Goal: Information Seeking & Learning: Learn about a topic

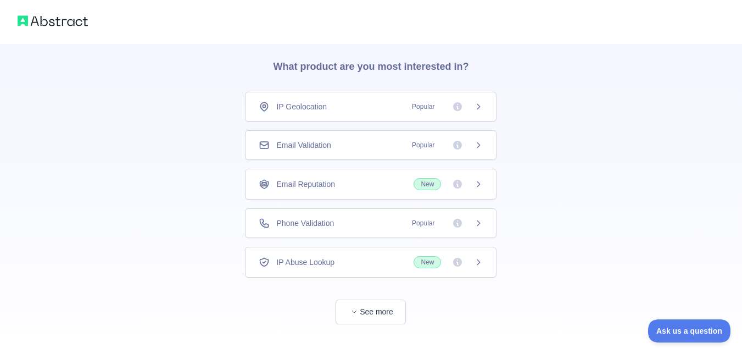
scroll to position [56, 0]
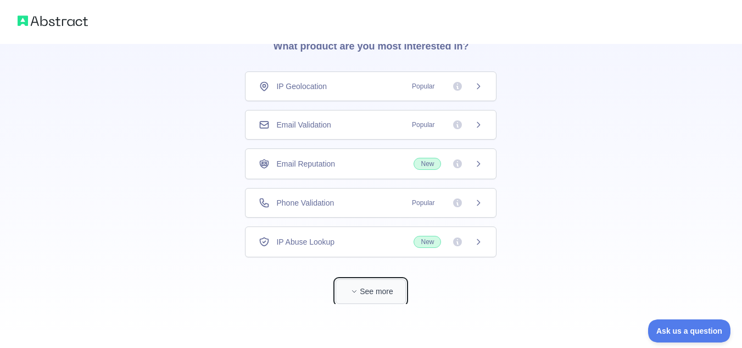
click at [387, 300] on button "See more" at bounding box center [370, 291] width 70 height 25
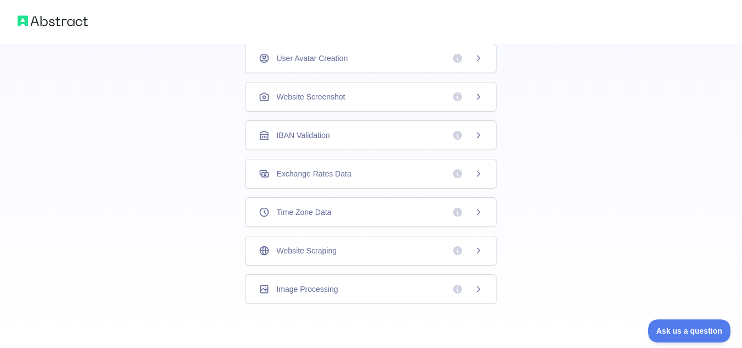
scroll to position [0, 0]
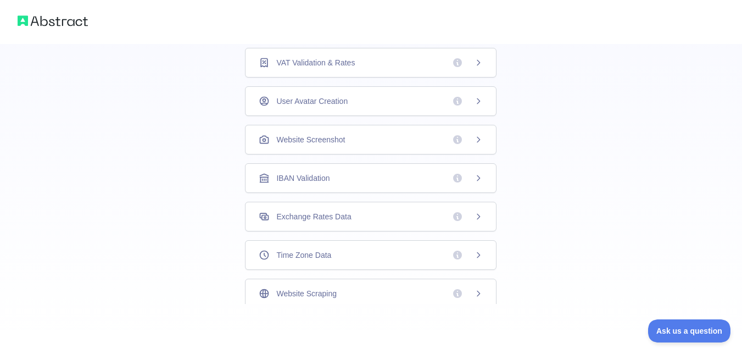
click at [370, 66] on div "VAT Validation & Rates" at bounding box center [371, 62] width 224 height 11
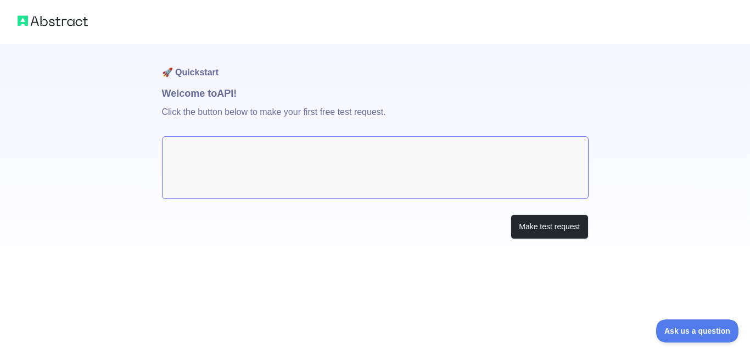
click at [43, 18] on img at bounding box center [53, 20] width 70 height 15
click at [17, 22] on div at bounding box center [375, 22] width 750 height 44
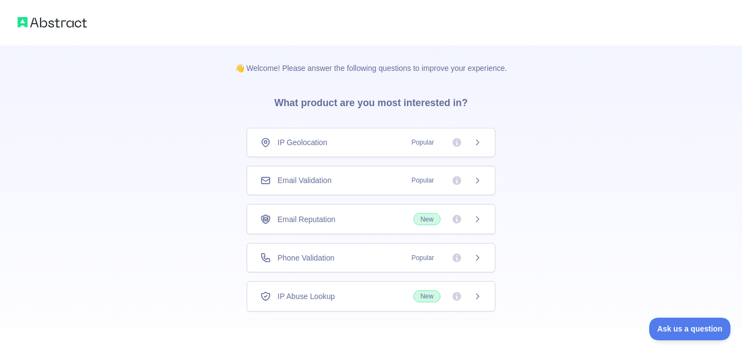
scroll to position [56, 0]
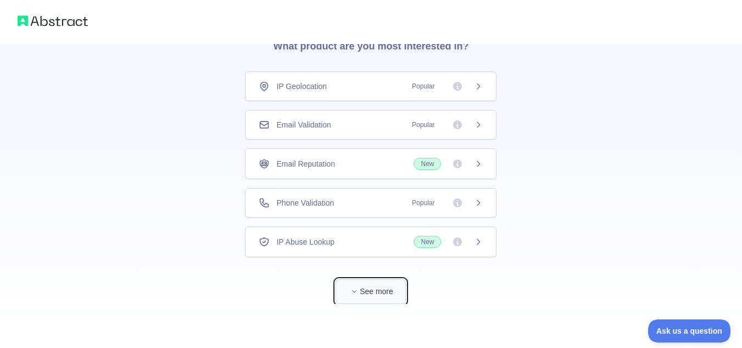
click at [363, 287] on button "See more" at bounding box center [370, 291] width 70 height 25
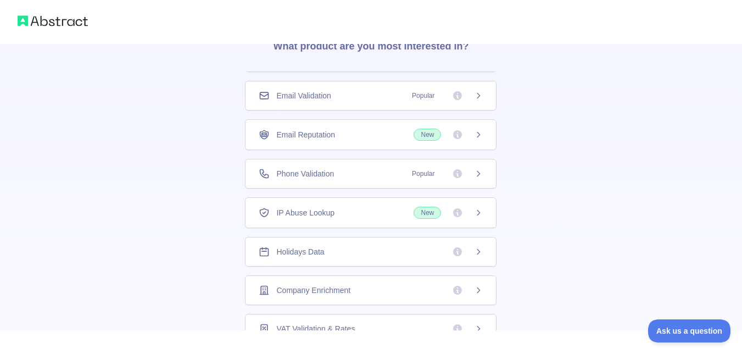
scroll to position [43, 0]
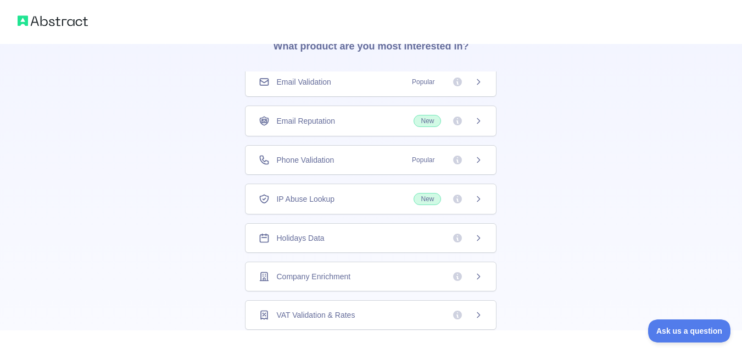
click at [390, 199] on div "IP Abuse Lookup New" at bounding box center [371, 199] width 224 height 12
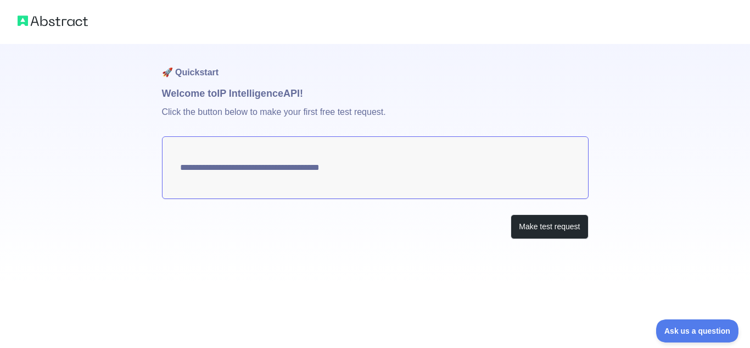
type textarea "**********"
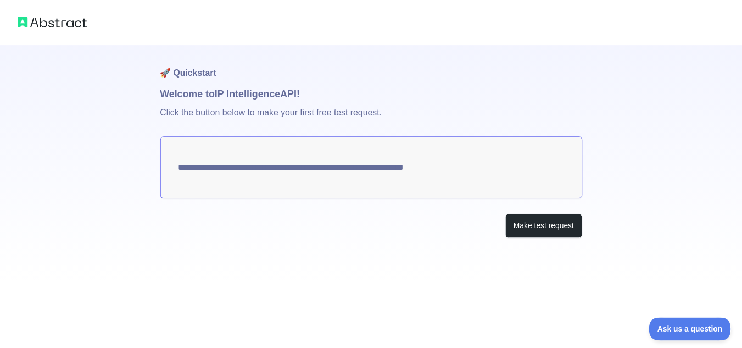
scroll to position [56, 0]
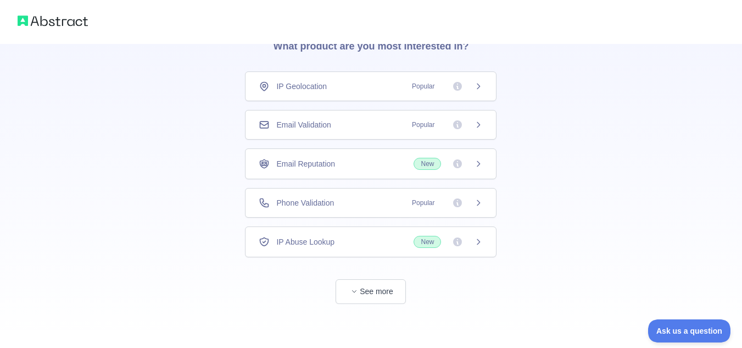
click at [20, 21] on img at bounding box center [53, 20] width 70 height 15
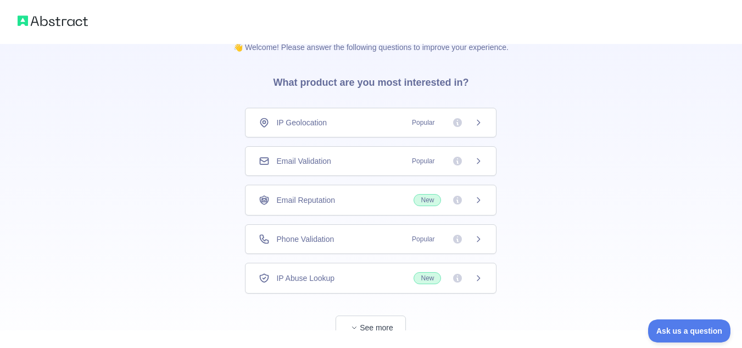
scroll to position [0, 0]
